Goal: Complete application form

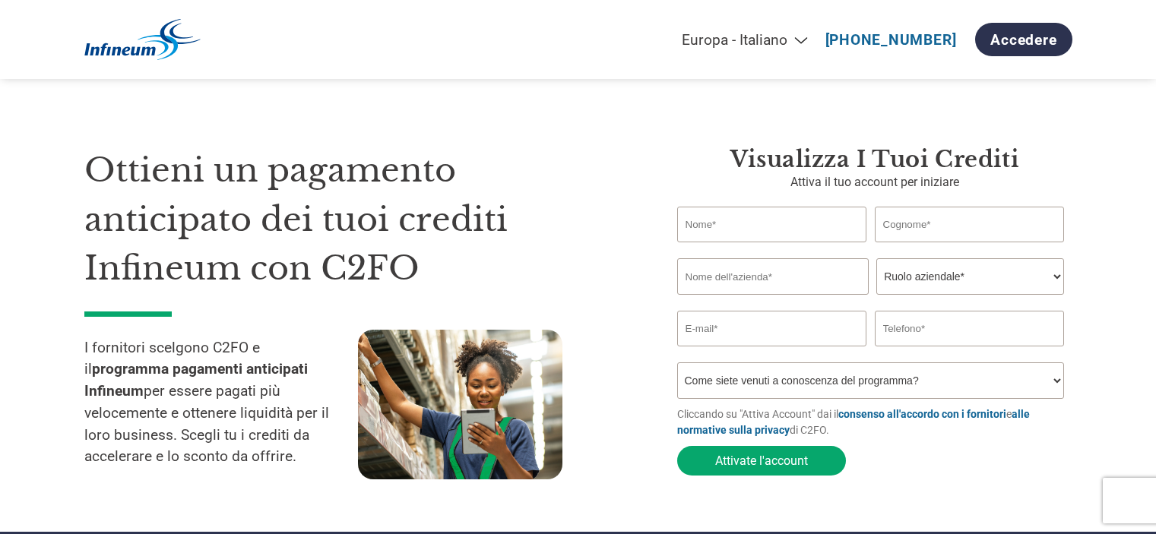
select select "it-IT"
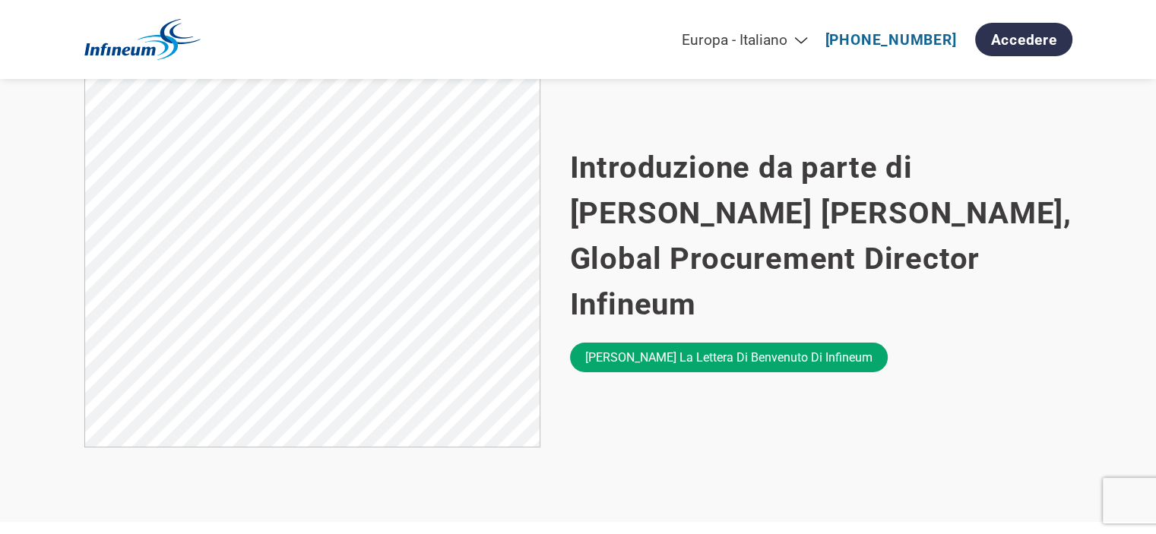
scroll to position [988, 0]
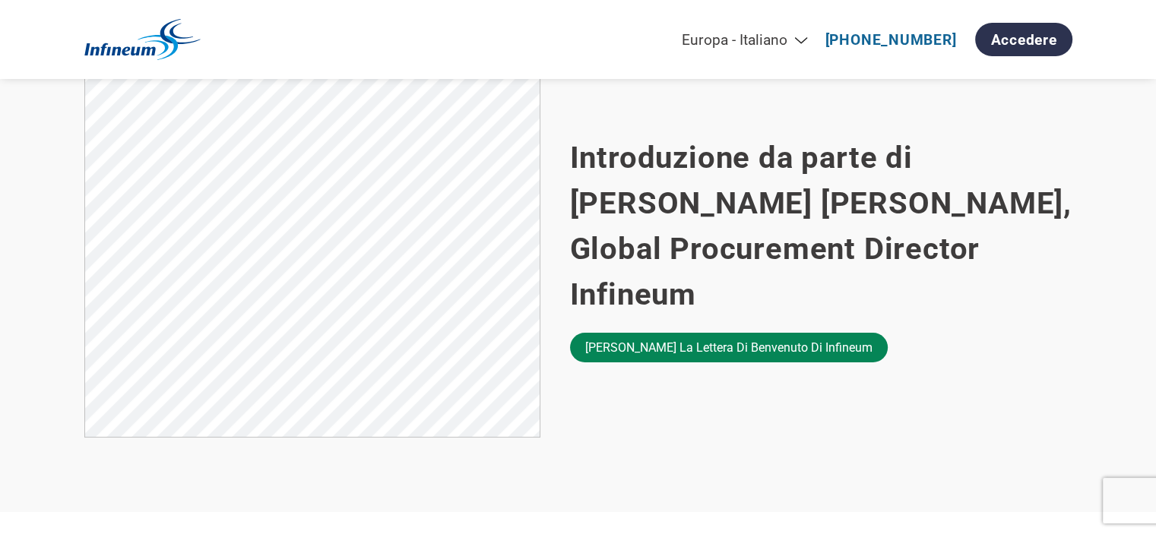
click at [671, 334] on link "[PERSON_NAME] la lettera di benvenuto di Infineum" at bounding box center [729, 348] width 318 height 30
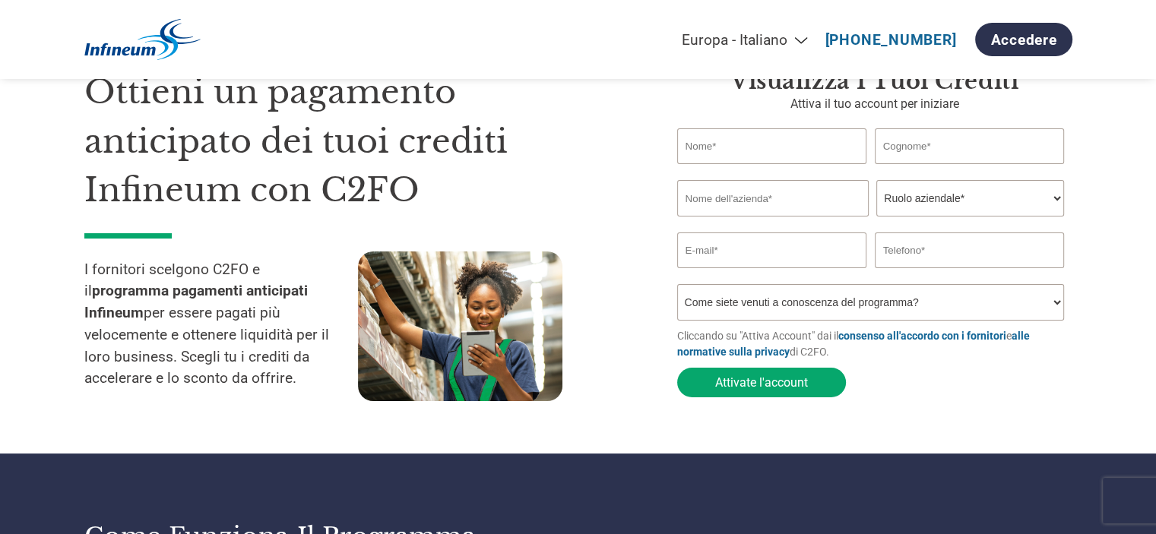
scroll to position [0, 0]
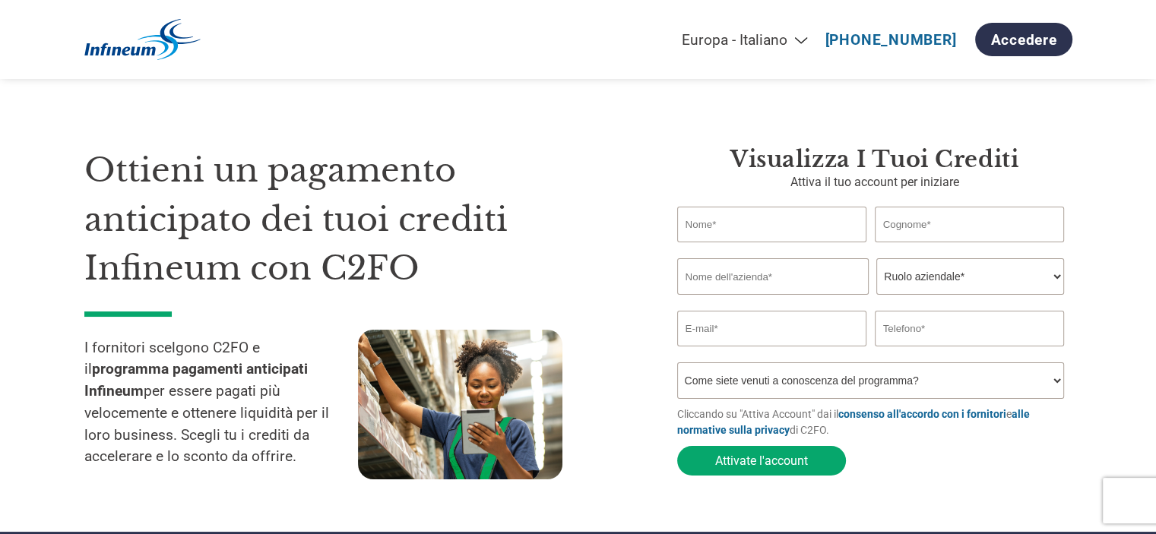
click at [781, 280] on input "text" at bounding box center [772, 276] width 191 height 36
type input "AEROCOM GCT SRL"
click at [1057, 278] on select "Ruolo aziendale* CFO Controllore finanziario Gestore crediti Direttore finanzia…" at bounding box center [970, 276] width 188 height 36
select select "OTHER"
click at [876, 259] on select "Ruolo aziendale* CFO Controllore finanziario Gestore crediti Direttore finanzia…" at bounding box center [970, 276] width 188 height 36
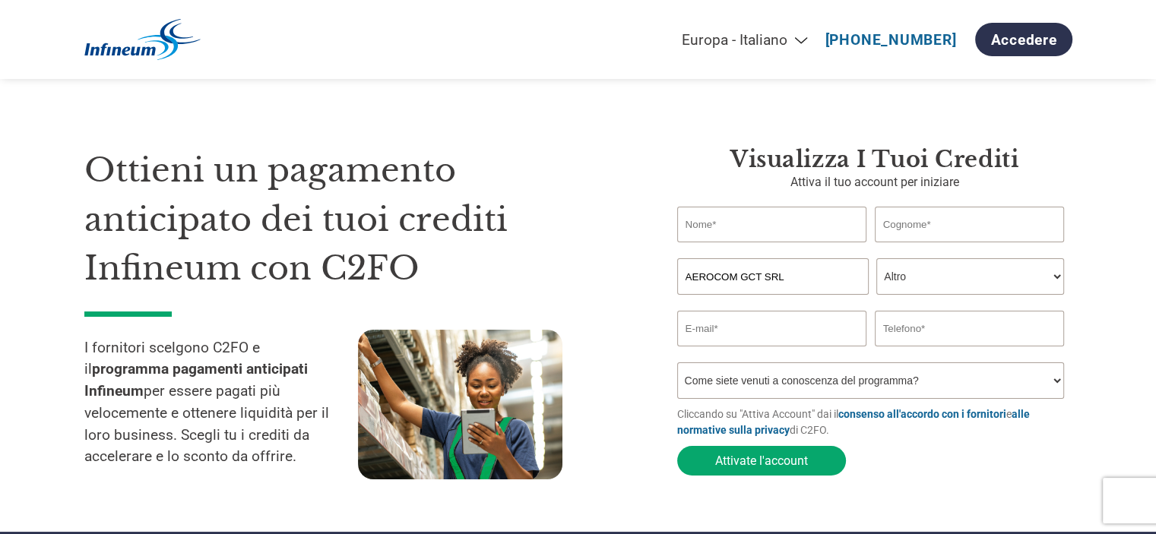
click at [721, 331] on input "email" at bounding box center [772, 329] width 190 height 36
type input "A"
